Goal: Task Accomplishment & Management: Manage account settings

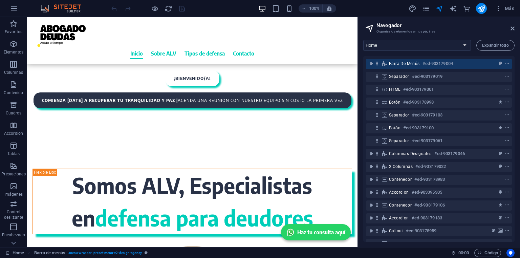
scroll to position [271, 0]
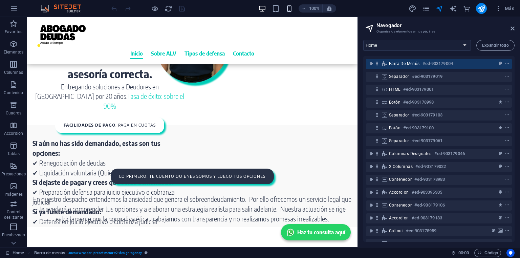
click at [290, 12] on icon "button" at bounding box center [289, 9] width 8 height 8
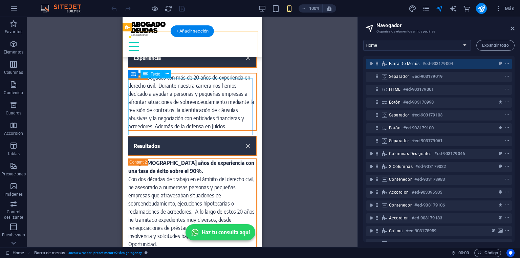
scroll to position [692, 0]
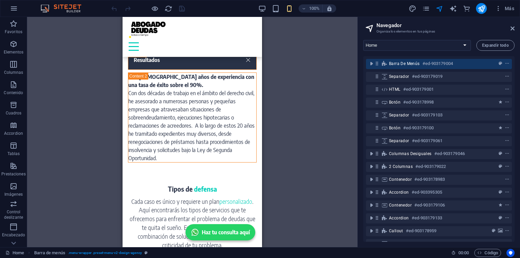
click at [281, 178] on div "Contenedor H1 Columnas desiguales Contenedor Separador Contenedor Separador Bot…" at bounding box center [192, 132] width 330 height 230
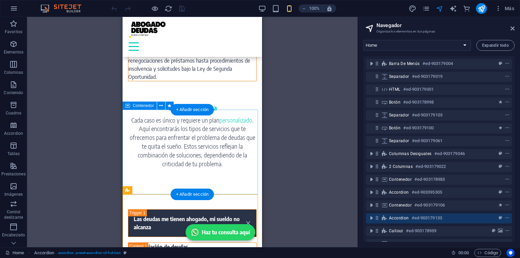
click at [169, 186] on div "Tipos de defensa Cada caso es único y requiere un plan personalizado . Aquí enc…" at bounding box center [192, 145] width 139 height 85
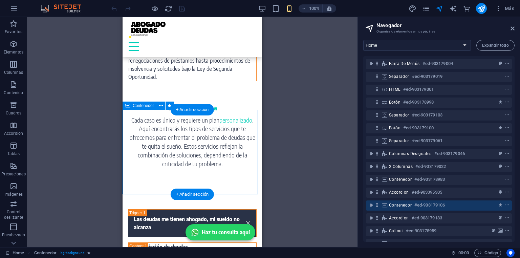
drag, startPoint x: 169, startPoint y: 186, endPoint x: 187, endPoint y: 98, distance: 90.1
click at [169, 186] on div "Tipos de defensa Cada caso es único y requiere un plan personalizado . Aquí enc…" at bounding box center [192, 145] width 139 height 85
select select "px"
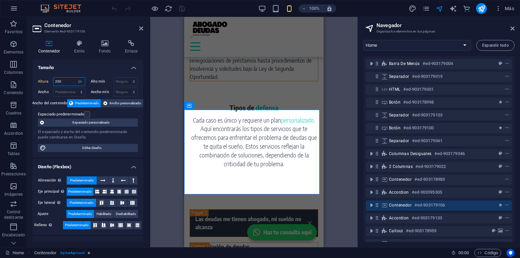
drag, startPoint x: 64, startPoint y: 81, endPoint x: 50, endPoint y: 81, distance: 14.6
click at [50, 81] on div "Altura 250 Predeterminado px rem % vh vw" at bounding box center [61, 81] width 47 height 9
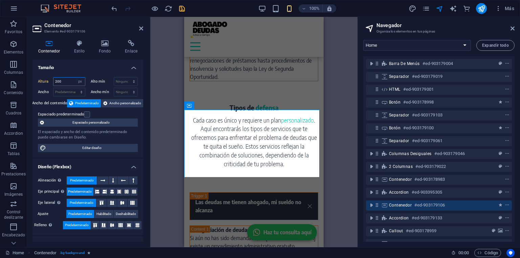
type input "200"
click at [183, 9] on icon "save" at bounding box center [182, 9] width 8 height 8
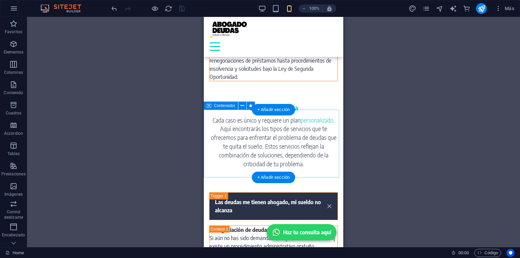
click at [207, 111] on div "Tipos de defensa Cada caso es único y requiere un plan personalizado . Aquí enc…" at bounding box center [273, 137] width 139 height 68
drag, startPoint x: 207, startPoint y: 111, endPoint x: 411, endPoint y: 128, distance: 204.4
click at [207, 111] on div "Tipos de defensa Cada caso es único y requiere un plan personalizado . Aquí enc…" at bounding box center [273, 137] width 139 height 68
select select "px"
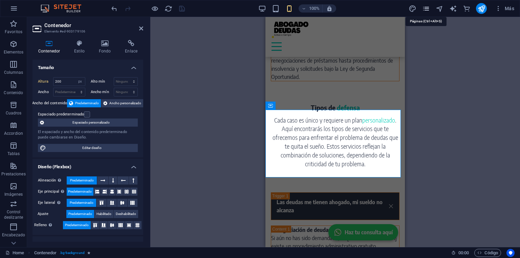
click at [424, 6] on icon "pages" at bounding box center [426, 9] width 8 height 8
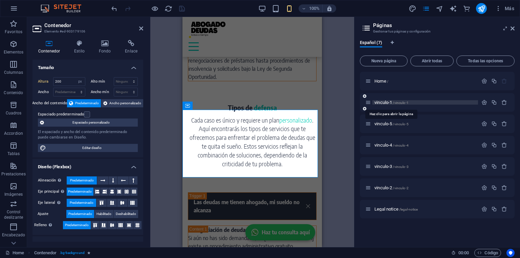
click at [382, 103] on span "vinculo-1 /vinculo-1" at bounding box center [391, 102] width 34 height 5
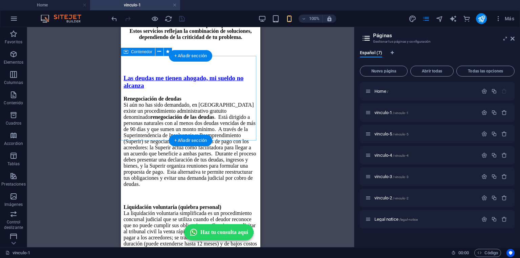
scroll to position [839, 0]
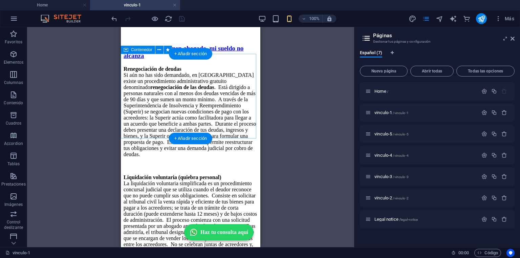
select select "px"
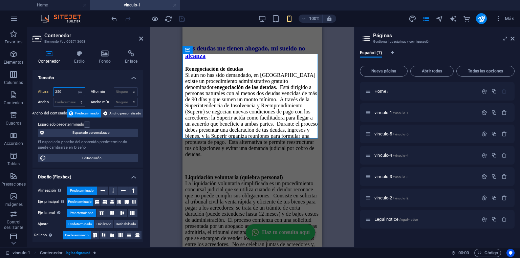
click at [64, 91] on input "250" at bounding box center [68, 92] width 31 height 8
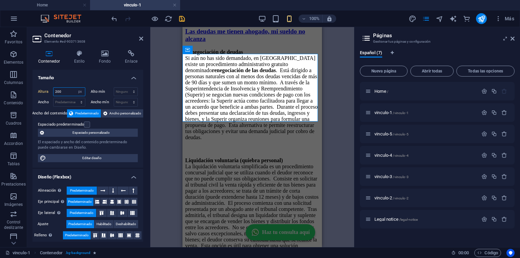
type input "200"
click at [181, 15] on icon "save" at bounding box center [182, 19] width 8 height 8
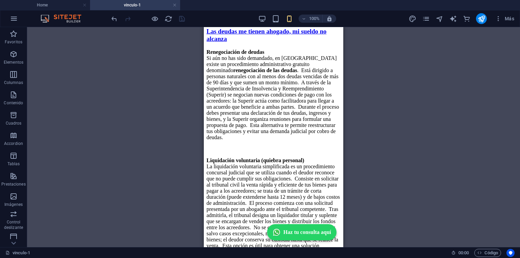
click at [430, 20] on div "Más" at bounding box center [462, 18] width 109 height 11
click at [429, 19] on icon "pages" at bounding box center [426, 19] width 8 height 8
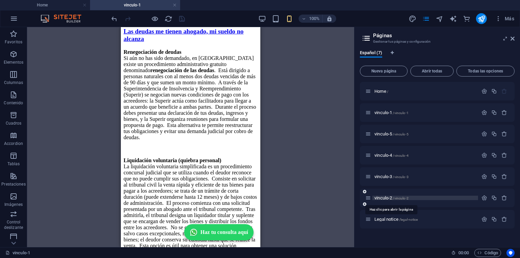
click at [384, 197] on span "vinculo-2 /vinculo-2" at bounding box center [391, 197] width 34 height 5
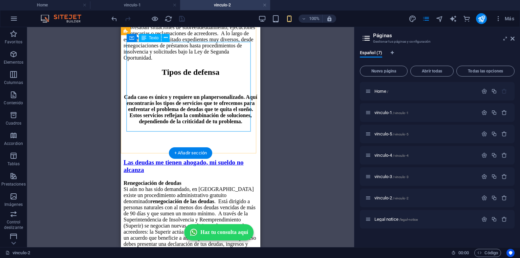
scroll to position [812, 0]
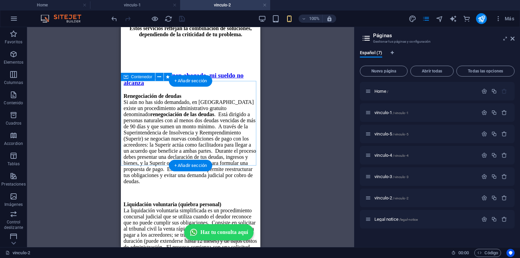
click at [124, 65] on div "Tipos de defensa Cada caso es único y requiere un plan personalizado . Aquí enc…" at bounding box center [191, 23] width 134 height 85
select select "px"
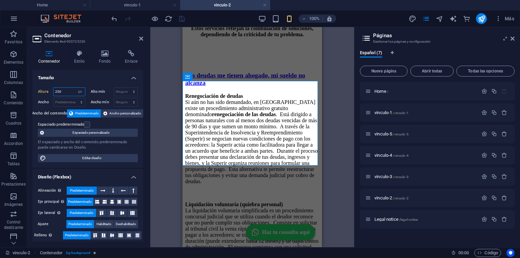
drag, startPoint x: 63, startPoint y: 93, endPoint x: 46, endPoint y: 89, distance: 16.7
click at [46, 89] on div "Altura 250 Predeterminado px rem % vh vw" at bounding box center [61, 91] width 47 height 9
type input "200"
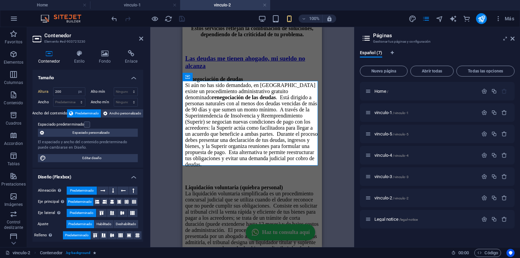
click at [146, 95] on div "Contenedor Estilo Fondo Enlace Tamaño Altura 200 Predeterminado px rem % vh vw …" at bounding box center [87, 146] width 121 height 202
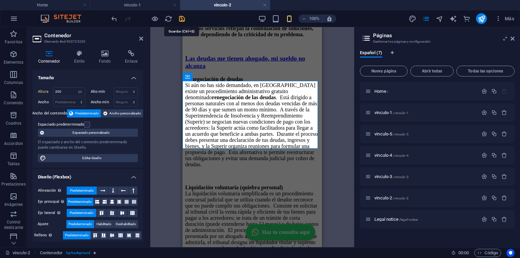
click at [179, 17] on icon "save" at bounding box center [182, 19] width 8 height 8
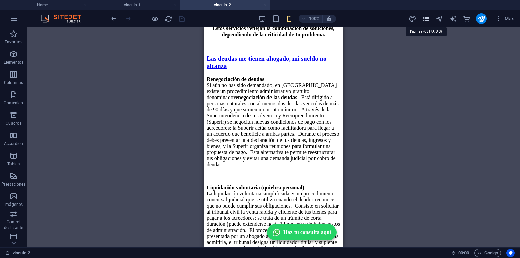
click at [427, 16] on icon "pages" at bounding box center [426, 19] width 8 height 8
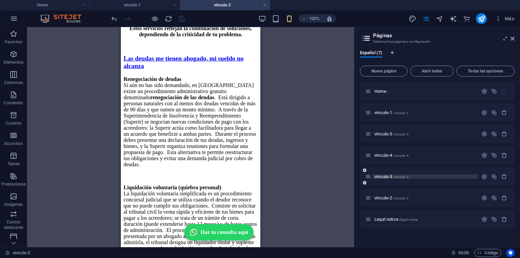
click at [387, 177] on span "vinculo-3 /vinculo-3" at bounding box center [391, 176] width 34 height 5
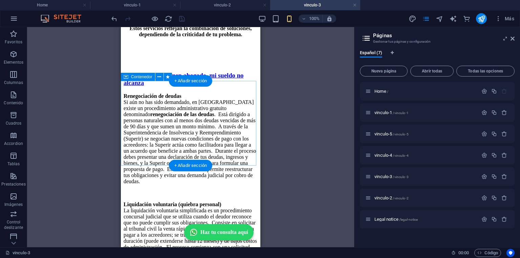
click at [124, 65] on div "Tipos de defensa Cada caso es único y requiere un plan personalizado . Aquí enc…" at bounding box center [191, 23] width 134 height 85
select select "px"
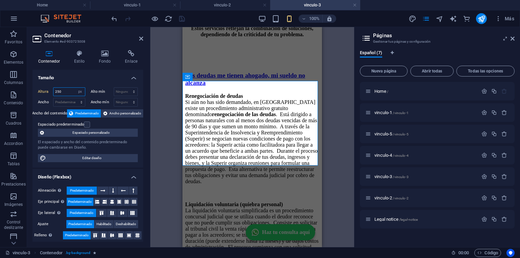
click at [60, 91] on input "250" at bounding box center [68, 92] width 31 height 8
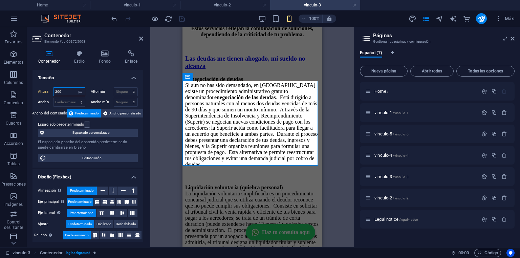
type input "200"
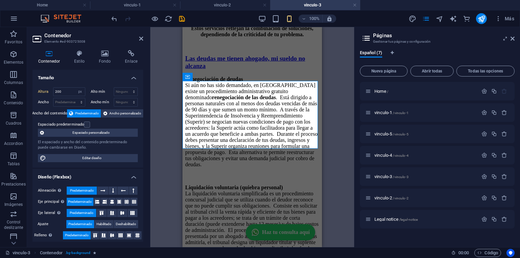
click at [169, 45] on div "Arrastra aquí para reemplazar el contenido existente. Si quieres crear un eleme…" at bounding box center [252, 137] width 204 height 220
click at [184, 19] on icon "save" at bounding box center [182, 19] width 8 height 8
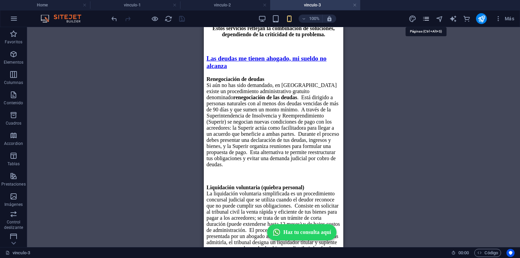
click at [424, 17] on icon "pages" at bounding box center [426, 19] width 8 height 8
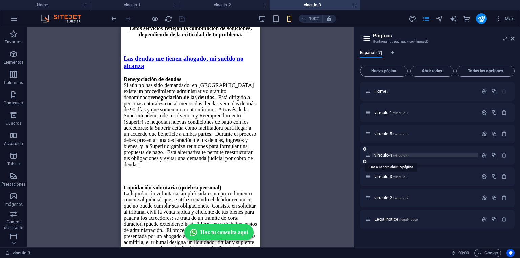
click at [381, 156] on span "vinculo-4 /vinculo-4" at bounding box center [391, 155] width 34 height 5
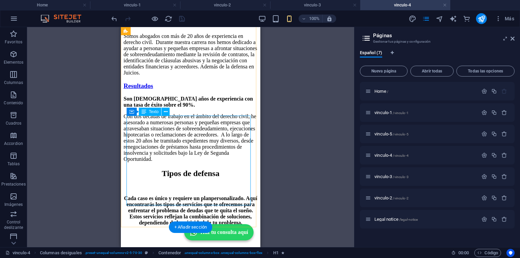
scroll to position [839, 0]
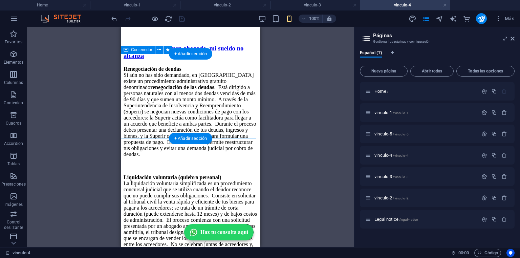
select select "px"
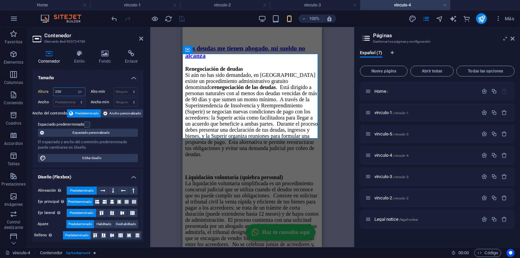
drag, startPoint x: 65, startPoint y: 89, endPoint x: 42, endPoint y: 86, distance: 22.6
click at [42, 86] on div "Altura 250 Predeterminado px rem % vh vw Alto mín Ninguno px rem % vh vw Ancho …" at bounding box center [87, 125] width 111 height 86
type input "200"
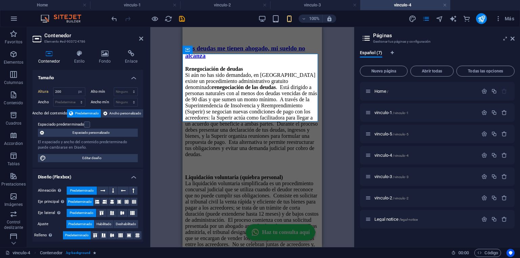
click at [161, 113] on div "Arrastra aquí para reemplazar el contenido existente. Si quieres crear un eleme…" at bounding box center [252, 137] width 204 height 220
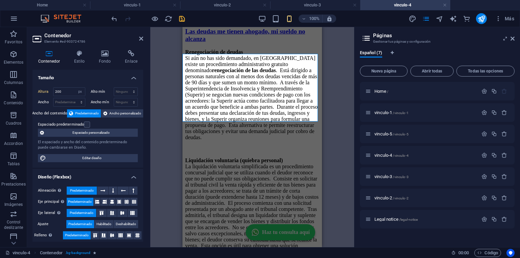
click at [185, 18] on icon "save" at bounding box center [182, 19] width 8 height 8
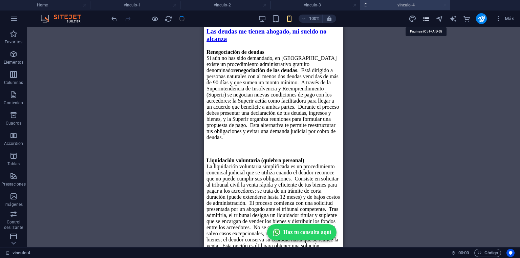
click at [424, 21] on icon "pages" at bounding box center [426, 19] width 8 height 8
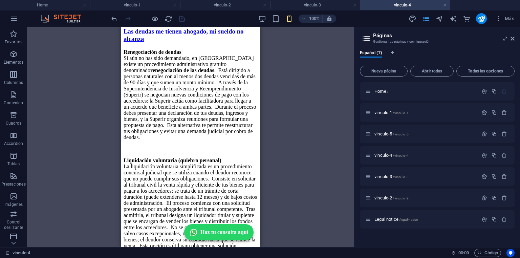
click at [382, 134] on span "vinculo-5 /vinculo-5" at bounding box center [391, 133] width 34 height 5
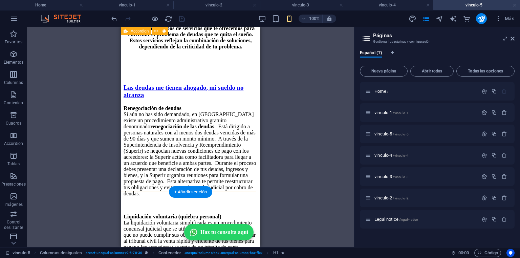
scroll to position [812, 0]
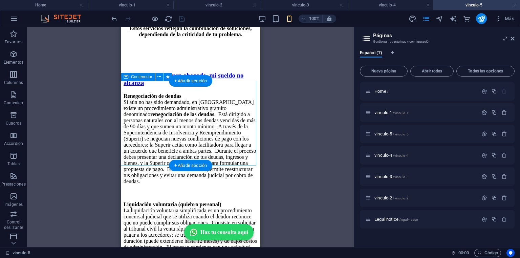
click at [125, 65] on div "Tipos de defensa Cada caso es único y requiere un plan personalizado . Aquí enc…" at bounding box center [191, 23] width 134 height 85
select select "px"
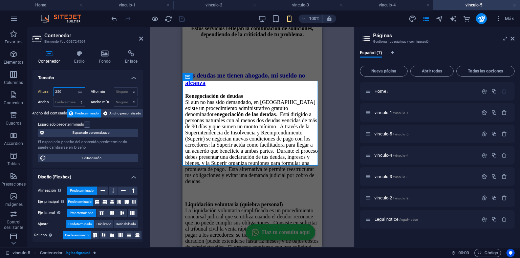
drag, startPoint x: 69, startPoint y: 90, endPoint x: 40, endPoint y: 89, distance: 29.5
click at [40, 89] on div "Altura 250 Predeterminado px rem % vh vw" at bounding box center [61, 91] width 47 height 9
type input "200"
click at [166, 60] on div "Arrastra aquí para reemplazar el contenido existente. Si quieres crear un eleme…" at bounding box center [252, 137] width 204 height 220
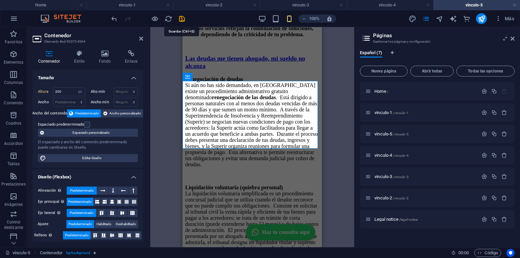
click at [184, 17] on icon "save" at bounding box center [182, 19] width 8 height 8
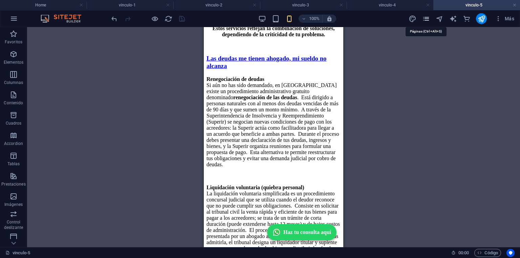
click at [428, 19] on icon "pages" at bounding box center [426, 19] width 8 height 8
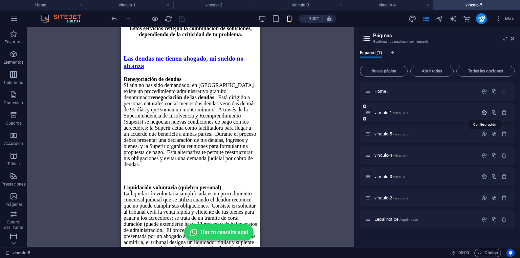
click at [483, 112] on icon "button" at bounding box center [484, 113] width 6 height 6
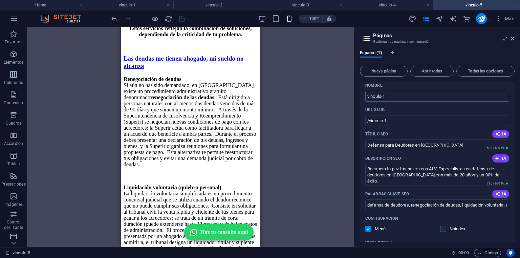
scroll to position [0, 0]
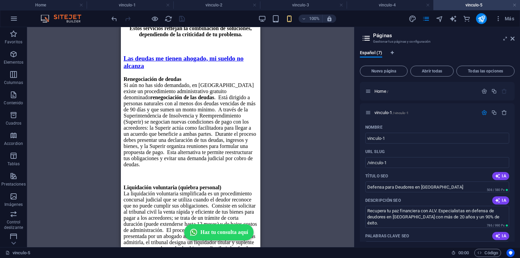
click at [284, 48] on div "Arrastra aquí para reemplazar el contenido existente. Si quieres crear un eleme…" at bounding box center [190, 137] width 327 height 220
click at [181, 16] on div at bounding box center [148, 18] width 76 height 11
click at [380, 92] on span "Home /" at bounding box center [381, 91] width 14 height 5
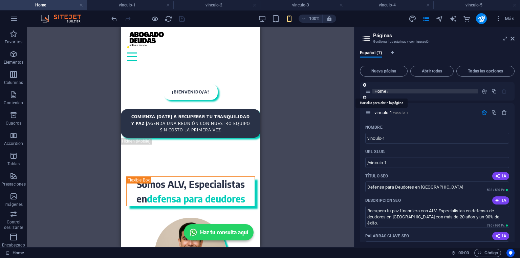
scroll to position [773, 0]
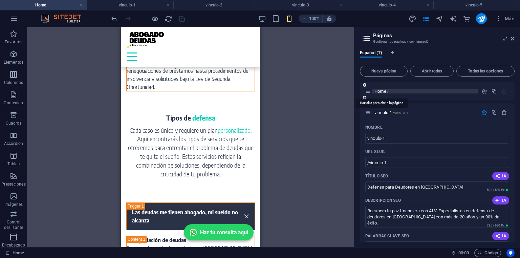
click at [380, 92] on span "Home /" at bounding box center [381, 91] width 14 height 5
click at [484, 91] on icon "button" at bounding box center [484, 91] width 6 height 6
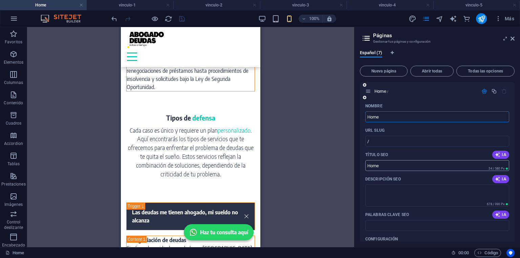
click at [376, 166] on input "Home" at bounding box center [437, 165] width 144 height 11
click at [498, 156] on icon "button" at bounding box center [497, 154] width 5 height 5
type input "Defensa de Deudores en [GEOGRAPHIC_DATA]"
click at [500, 180] on span "IA" at bounding box center [501, 178] width 12 height 5
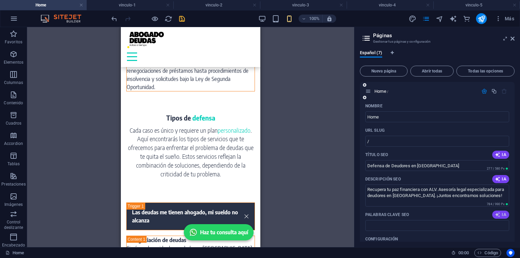
type textarea "Recupera tu paz financiera con ALV. Asesoría legal especializada para deudores …"
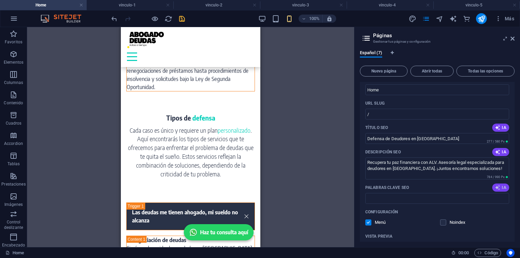
click at [495, 190] on icon "button" at bounding box center [497, 187] width 5 height 5
type input "defensa deudores, asesoría de deudas, renegociación de deudas, quiebra personal…"
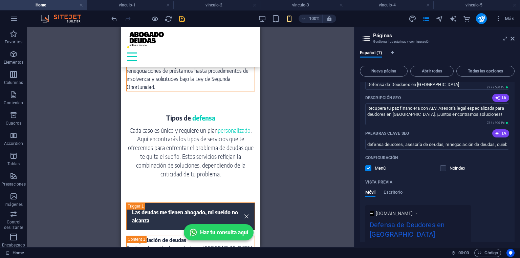
click at [183, 19] on icon "save" at bounding box center [182, 19] width 8 height 8
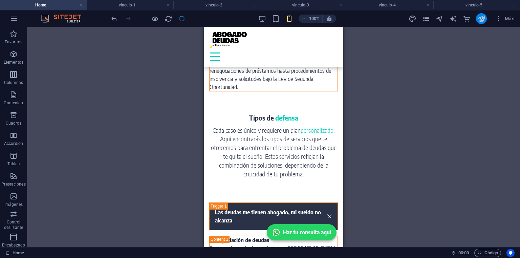
click at [478, 20] on icon "publish" at bounding box center [481, 19] width 8 height 8
click at [482, 18] on icon "publish" at bounding box center [481, 19] width 8 height 8
